Goal: Navigation & Orientation: Find specific page/section

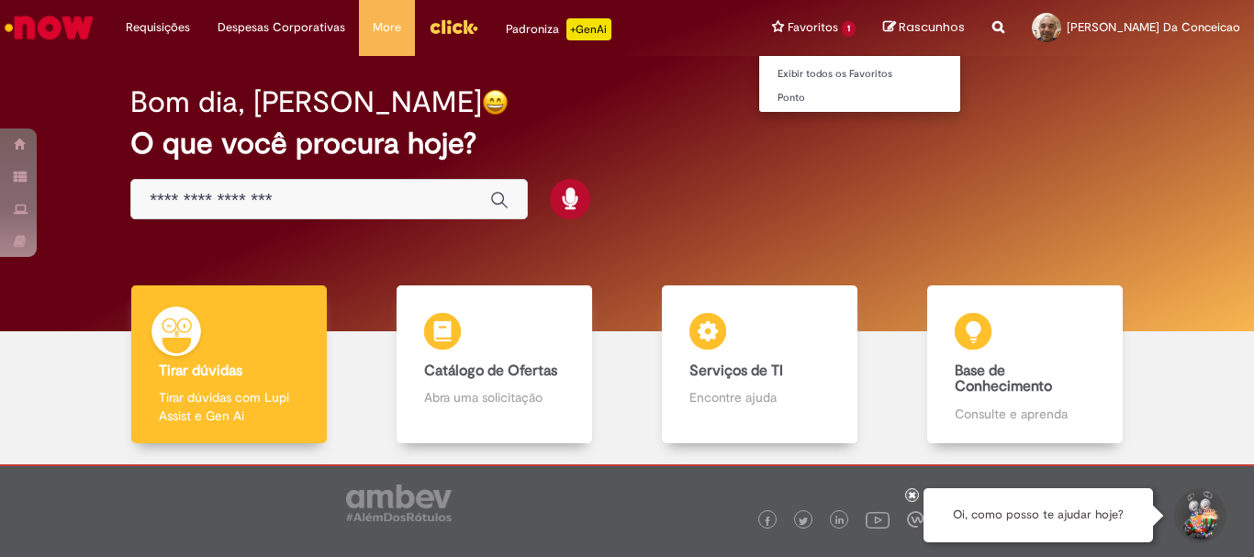
click at [827, 20] on li "Favoritos 1 Exibir todos os Favoritos Ponto" at bounding box center [813, 27] width 111 height 55
click at [811, 74] on link "Exibir todos os Favoritos" at bounding box center [860, 74] width 202 height 20
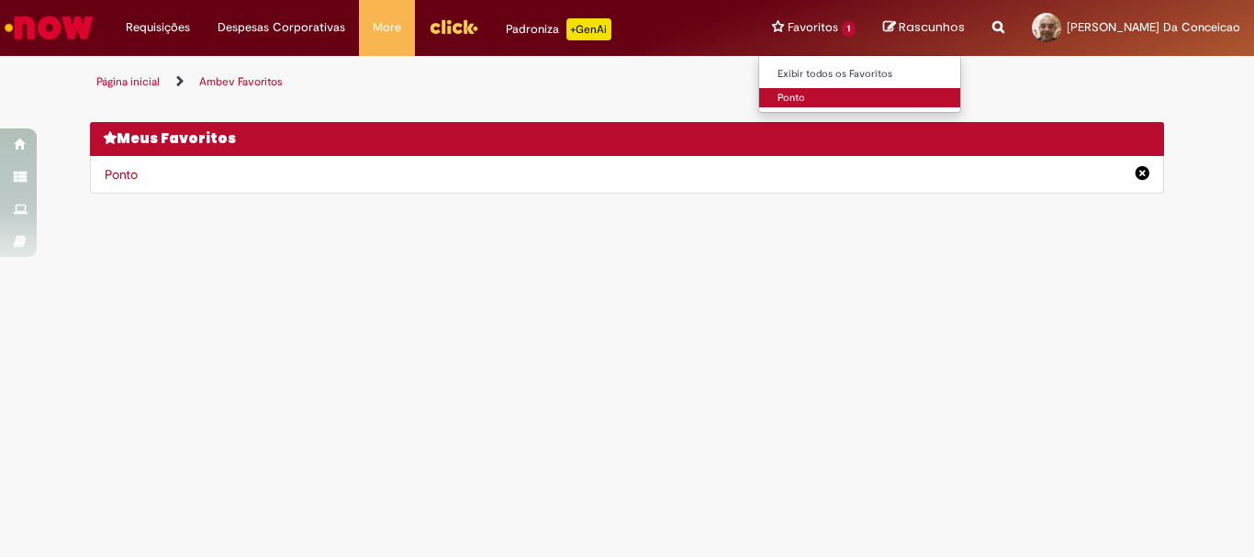
click at [807, 92] on link "Ponto" at bounding box center [860, 98] width 202 height 20
